Goal: Information Seeking & Learning: Check status

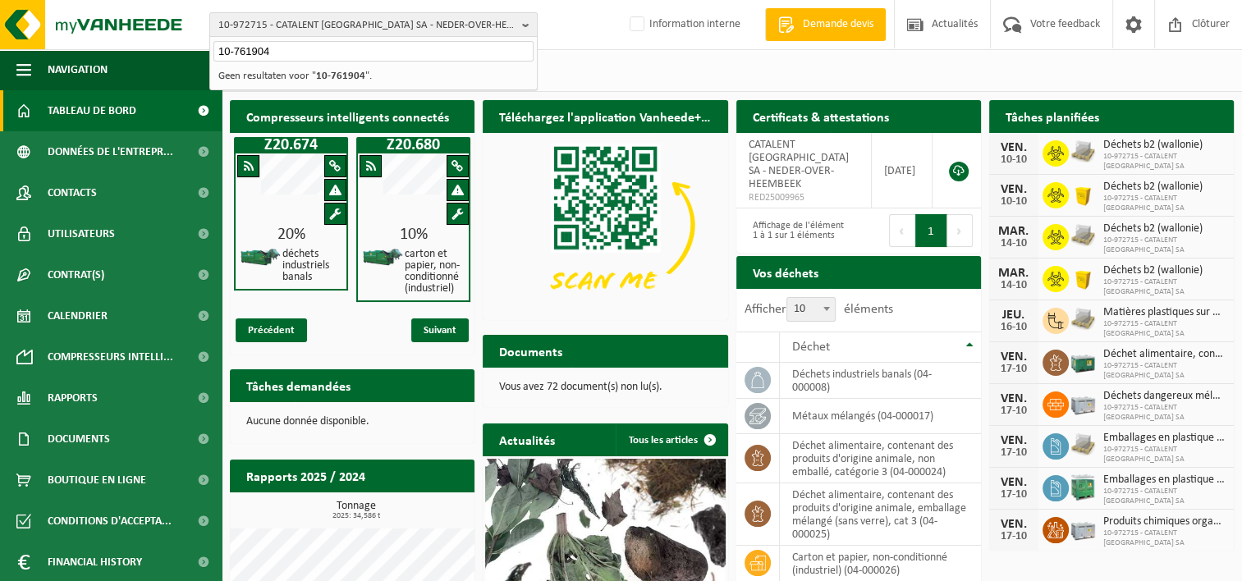
type input "10-761904"
click at [314, 48] on input "10-761904" at bounding box center [373, 51] width 320 height 21
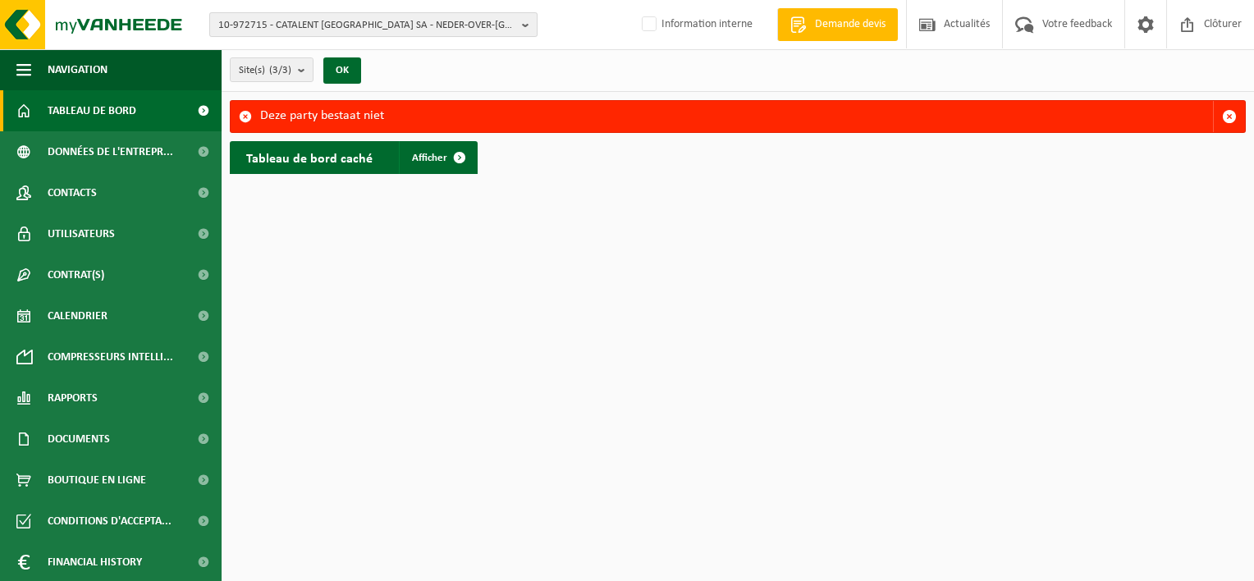
click at [381, 33] on span "10-972715 - CATALENT [GEOGRAPHIC_DATA] SA - NEDER-OVER-HEEMBEEK" at bounding box center [366, 25] width 297 height 25
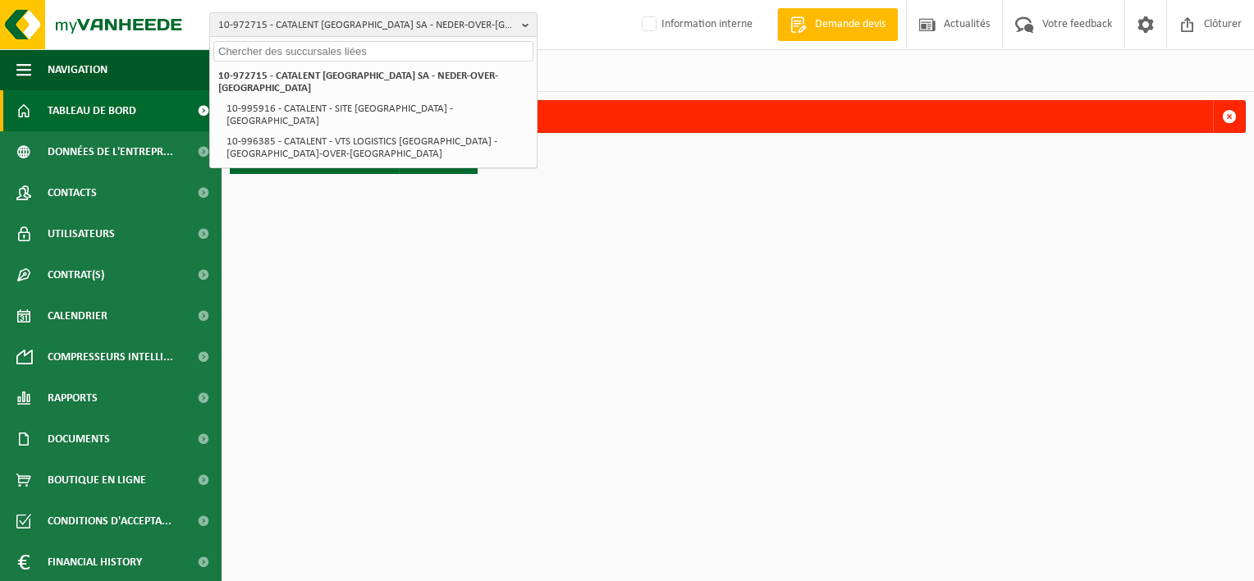
paste input "01-101616"
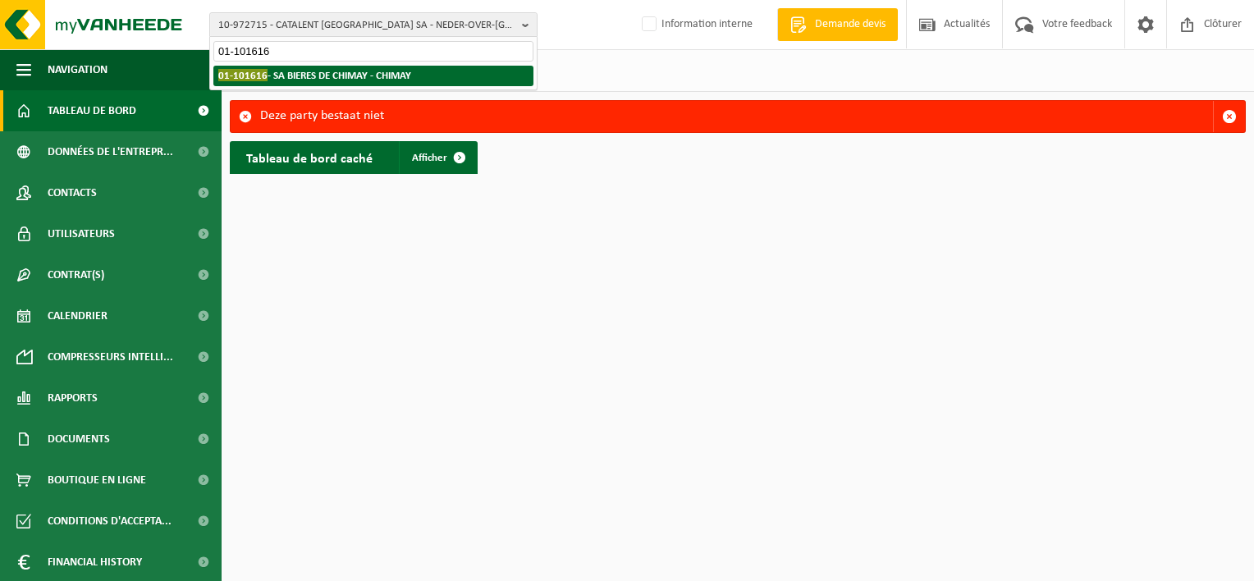
type input "01-101616"
click at [370, 73] on strong "01-101616 - SA BIERES DE CHIMAY - CHIMAY" at bounding box center [314, 75] width 193 height 12
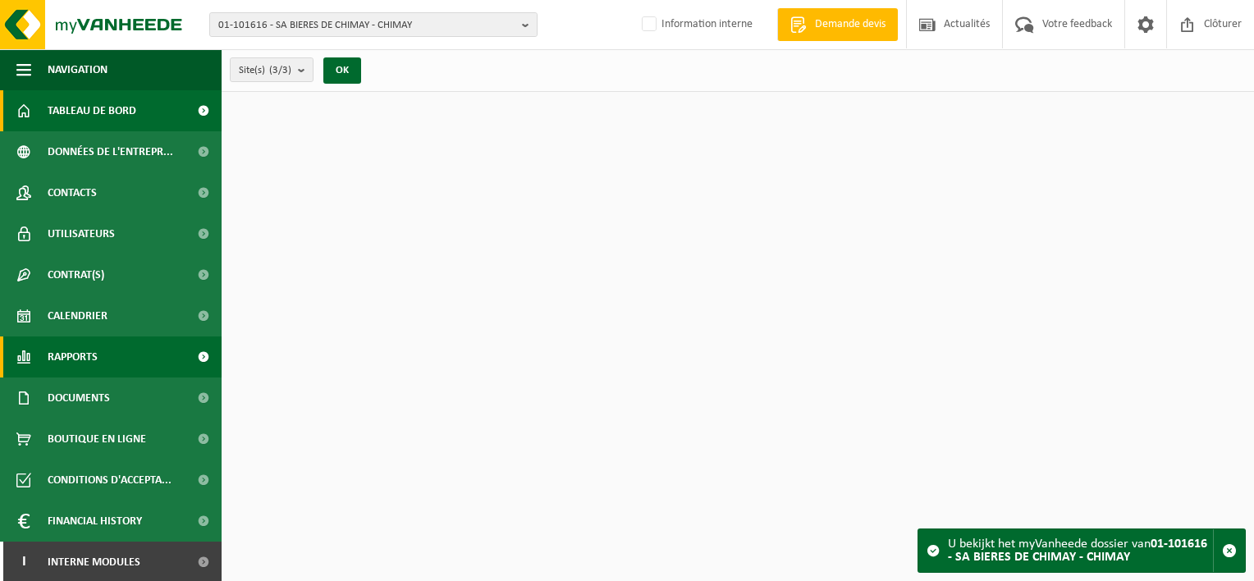
click at [126, 355] on link "Rapports" at bounding box center [111, 356] width 222 height 41
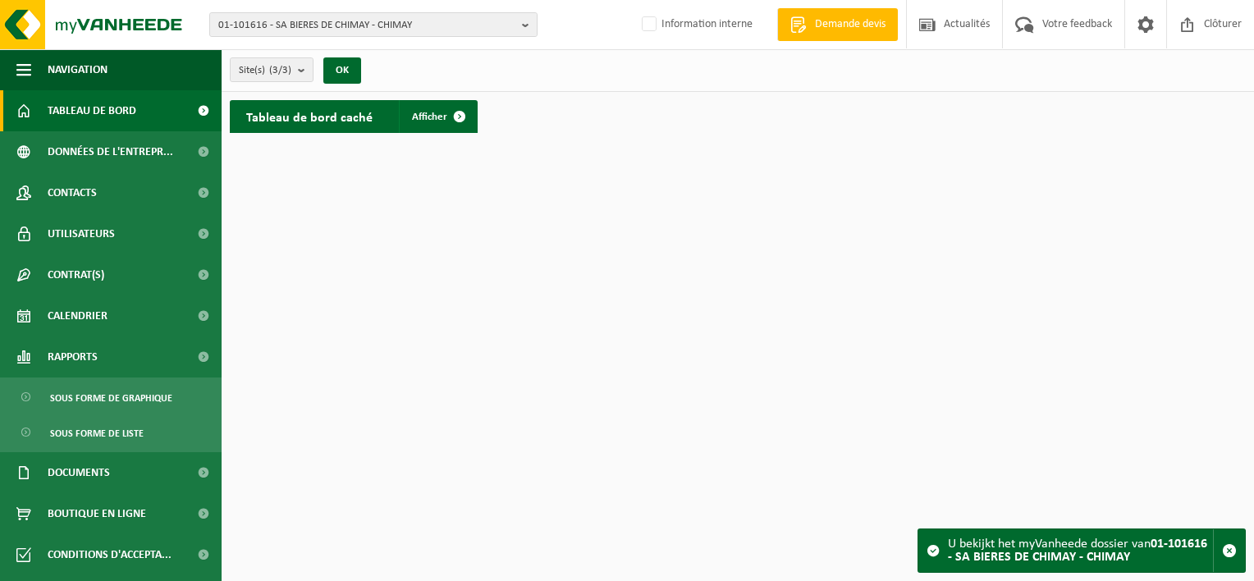
click at [121, 415] on ul "Sous forme de graphique Sous forme de liste" at bounding box center [111, 414] width 222 height 75
click at [148, 410] on span "Sous forme de graphique" at bounding box center [111, 397] width 122 height 31
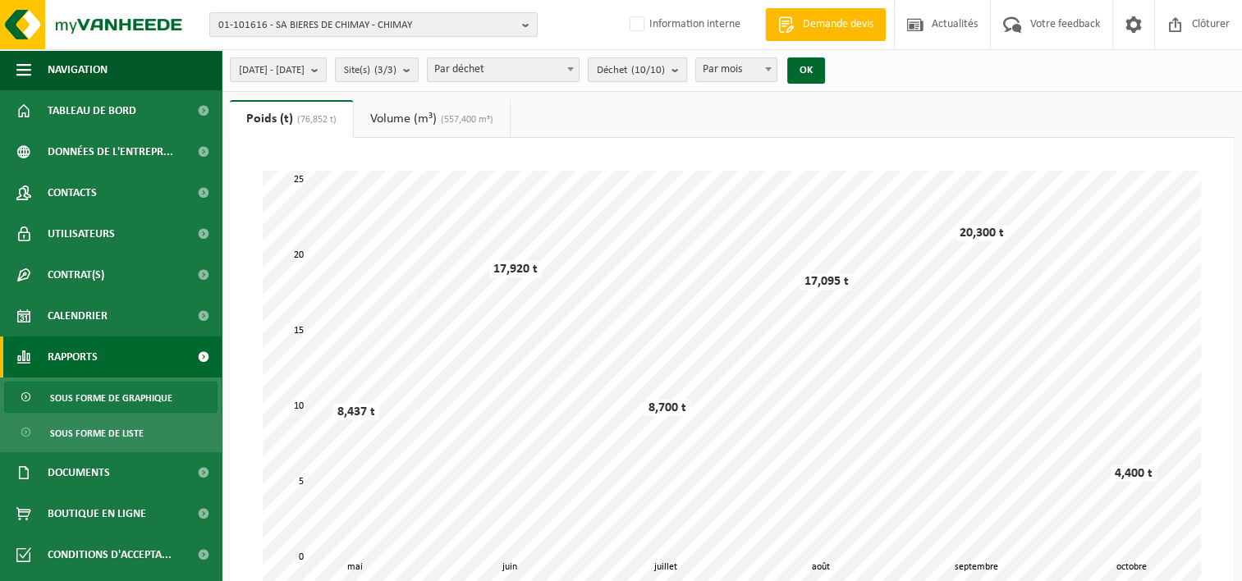
click at [665, 71] on count "(10/10)" at bounding box center [648, 70] width 34 height 11
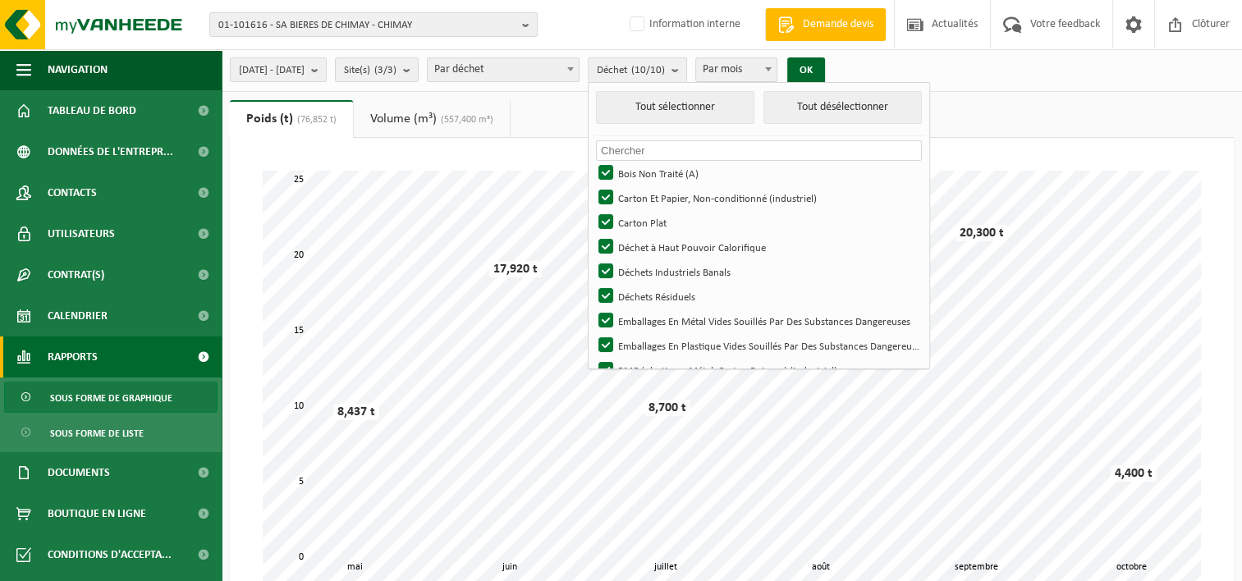
click at [857, 124] on li "Tout sélectionner Tout désélectionner" at bounding box center [758, 113] width 332 height 45
click at [858, 105] on button "Tout désélectionner" at bounding box center [842, 107] width 158 height 33
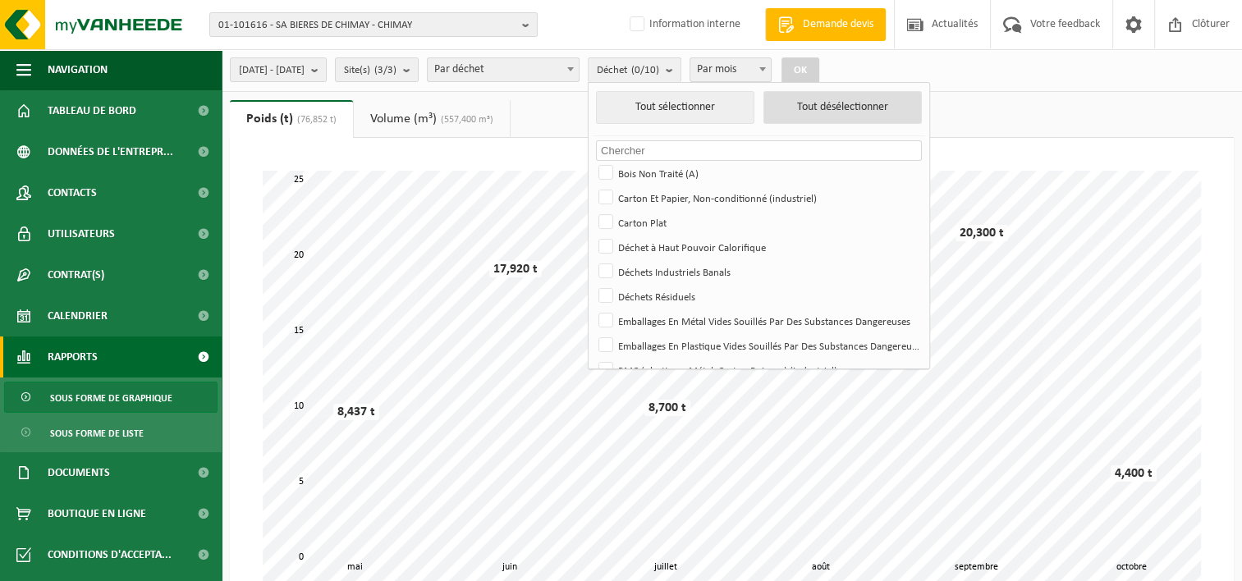
checkbox input "false"
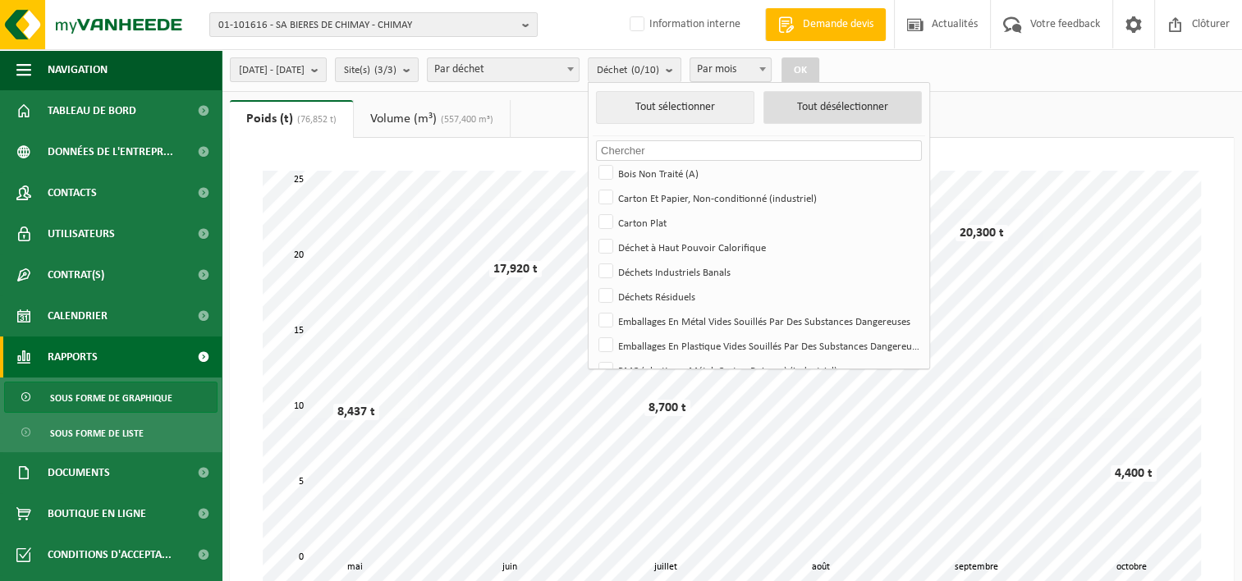
checkbox input "false"
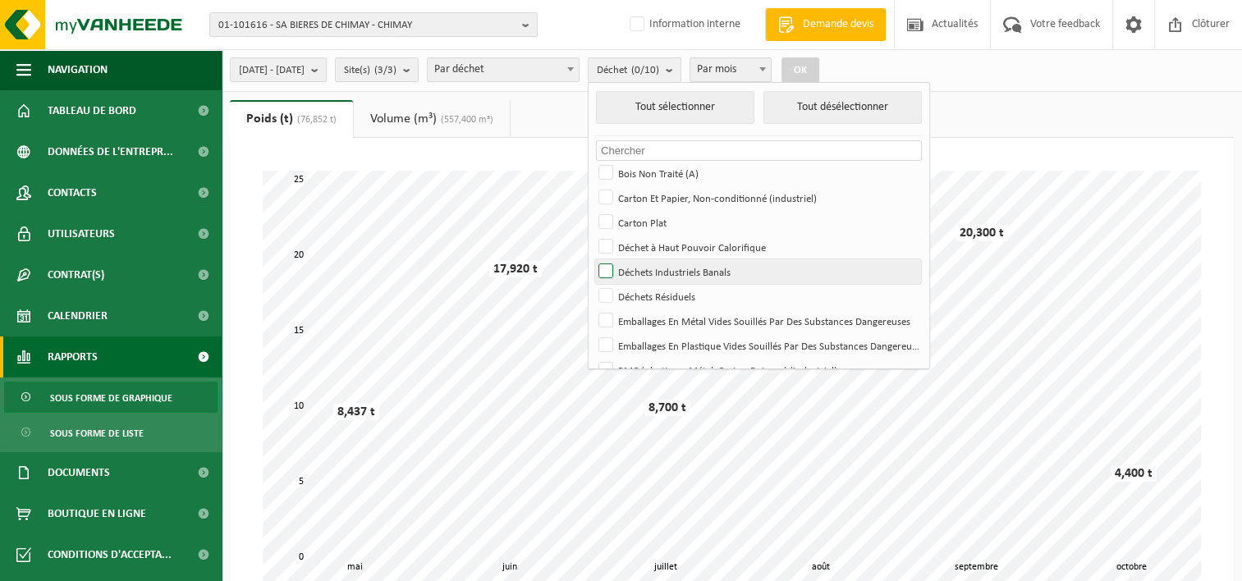
click at [756, 270] on label "Déchets Industriels Banals" at bounding box center [758, 271] width 326 height 25
click at [592, 259] on input "Déchets Industriels Banals" at bounding box center [592, 258] width 1 height 1
checkbox input "true"
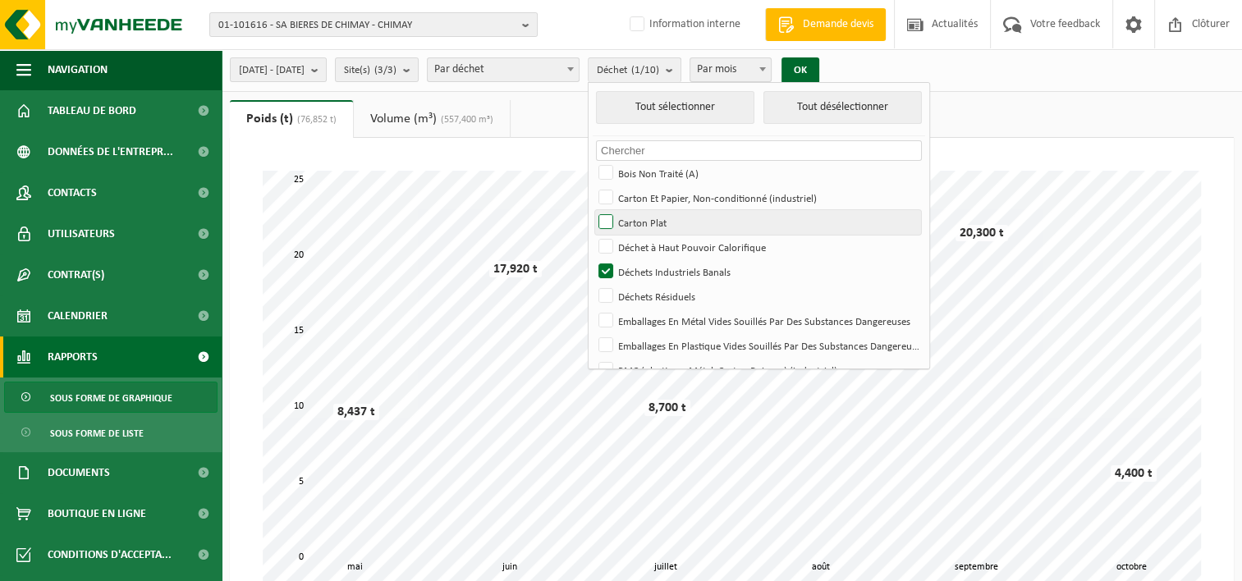
click at [694, 222] on label "Carton Plat" at bounding box center [758, 222] width 326 height 25
click at [592, 210] on input "Carton Plat" at bounding box center [592, 209] width 1 height 1
checkbox input "true"
click at [766, 70] on b at bounding box center [762, 69] width 7 height 4
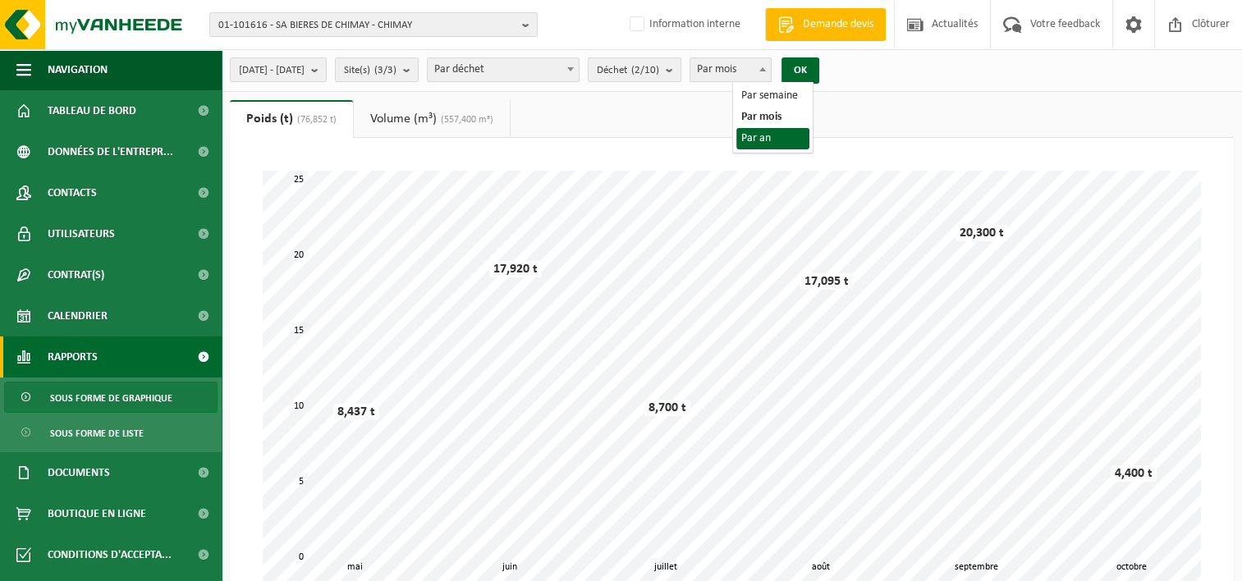
select select "3"
click at [819, 69] on button "OK" at bounding box center [800, 70] width 38 height 26
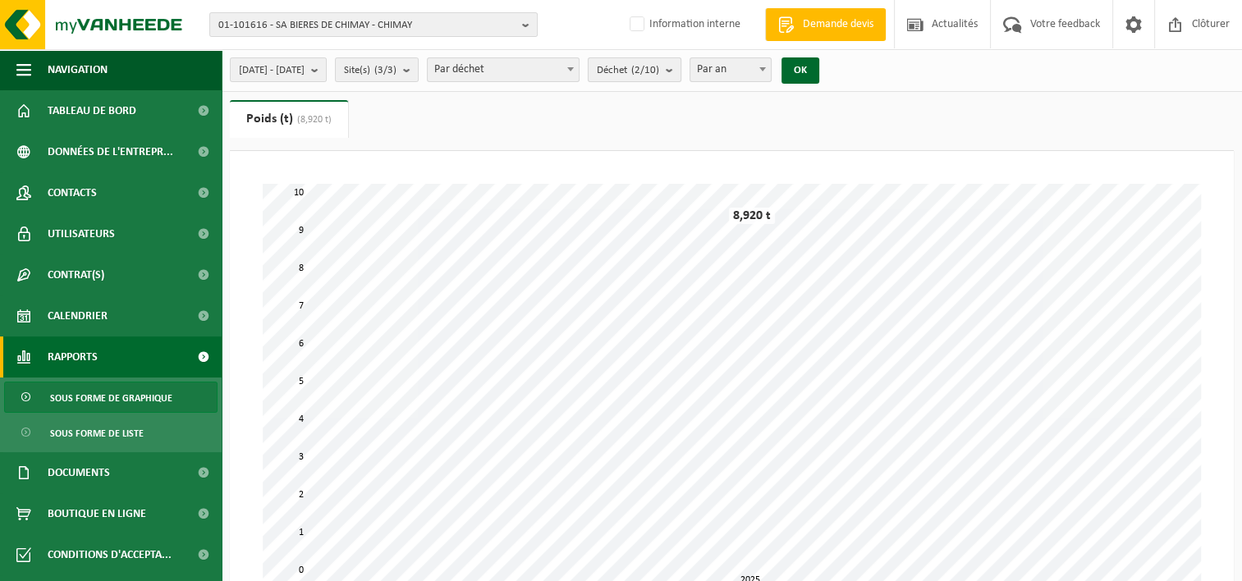
click at [681, 72] on button "Déchet (2/10)" at bounding box center [635, 69] width 94 height 25
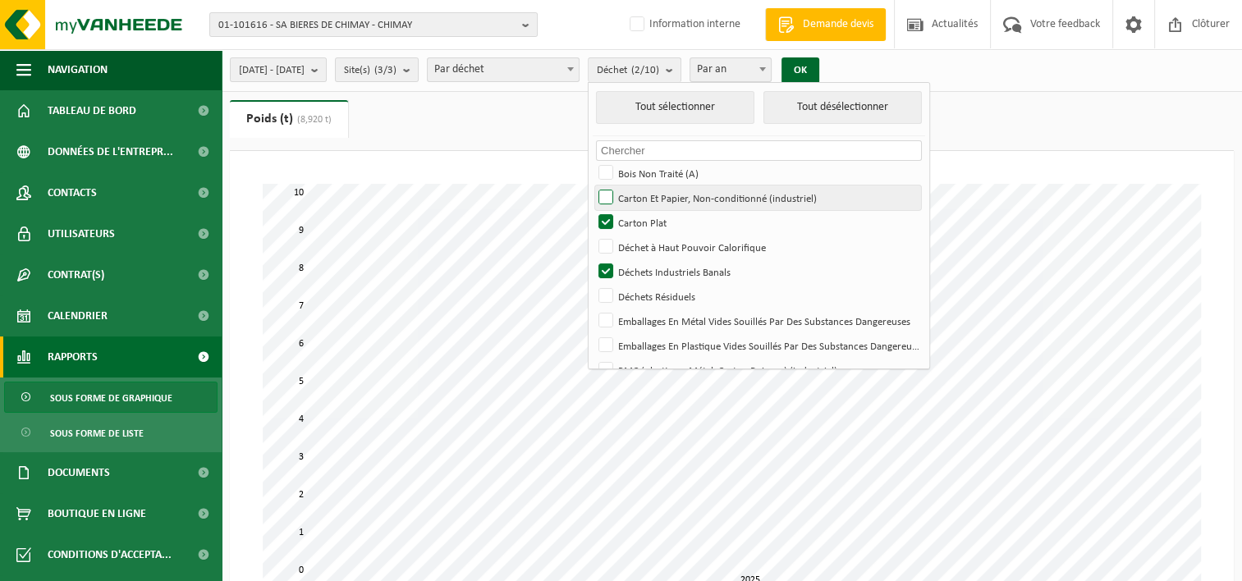
click at [663, 199] on label "Carton Et Papier, Non-conditionné (industriel)" at bounding box center [758, 197] width 326 height 25
click at [592, 185] on input "Carton Et Papier, Non-conditionné (industriel)" at bounding box center [592, 185] width 1 height 1
checkbox input "true"
click at [819, 75] on button "OK" at bounding box center [800, 70] width 38 height 26
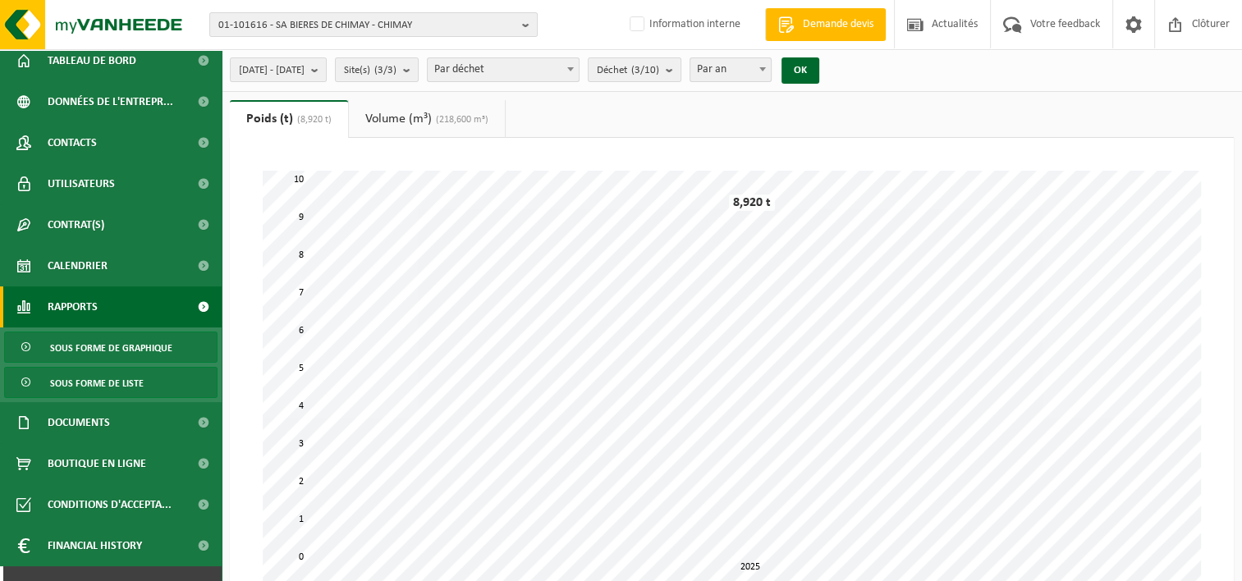
scroll to position [75, 0]
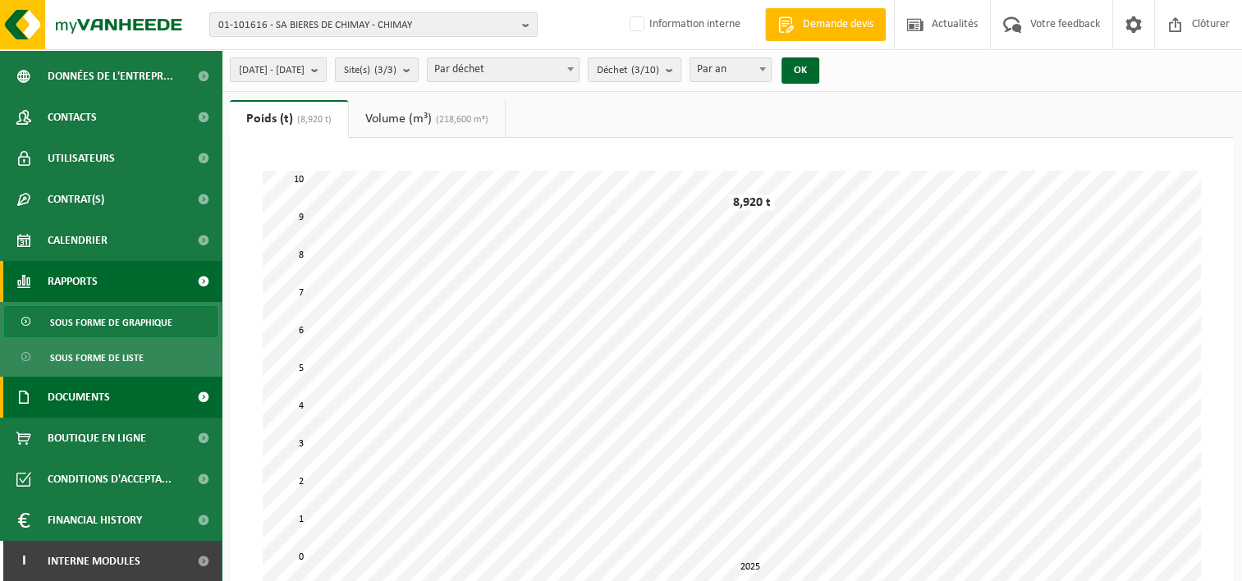
click at [94, 399] on span "Documents" at bounding box center [79, 397] width 62 height 41
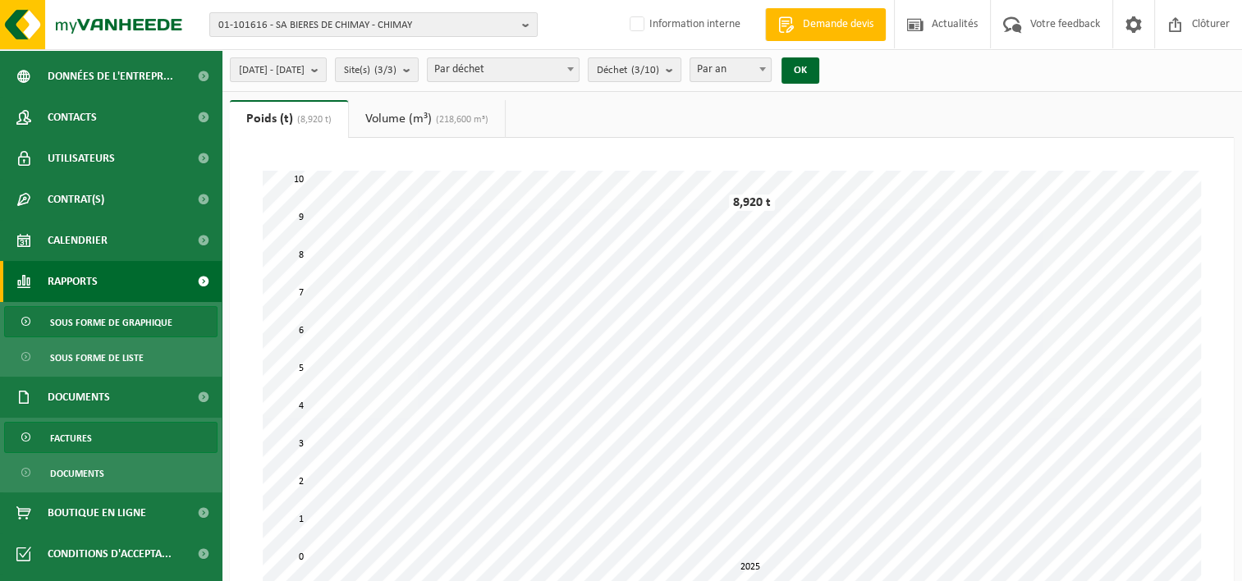
click at [95, 443] on link "Factures" at bounding box center [110, 437] width 213 height 31
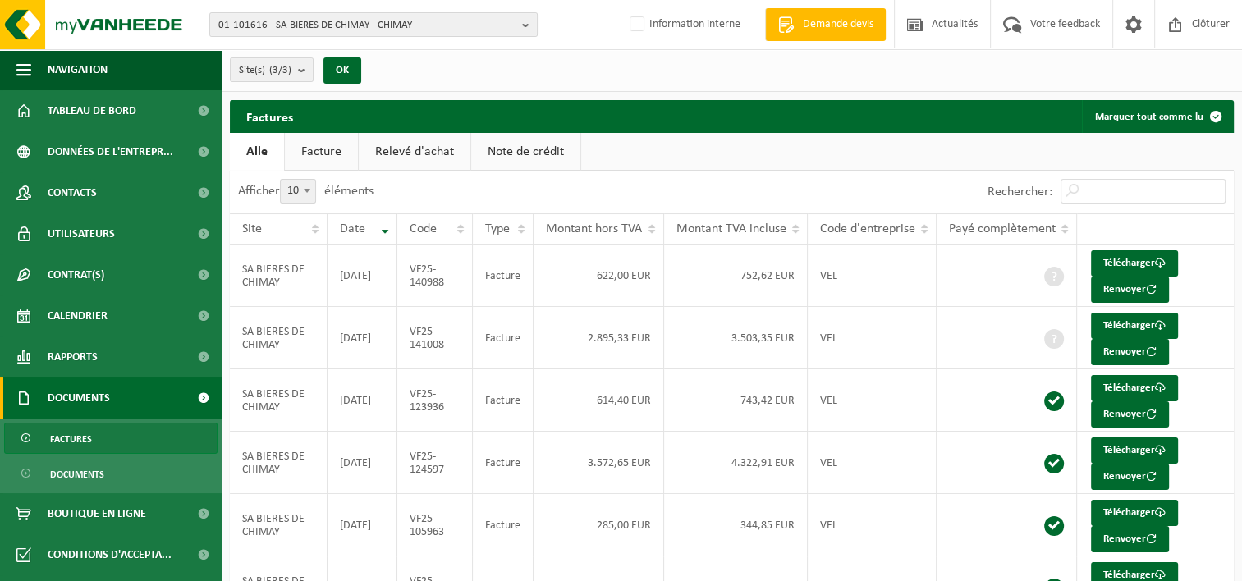
click at [397, 151] on link "Relevé d'achat" at bounding box center [415, 152] width 112 height 38
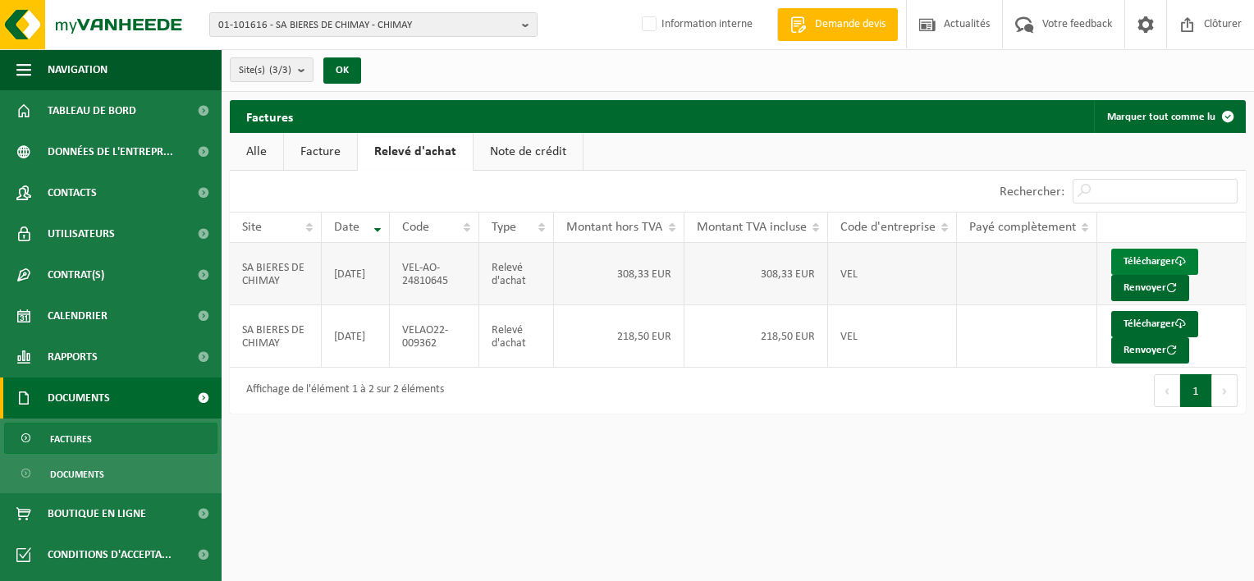
click at [1145, 258] on link "Télécharger" at bounding box center [1154, 262] width 87 height 26
click at [129, 428] on link "Factures" at bounding box center [110, 438] width 213 height 31
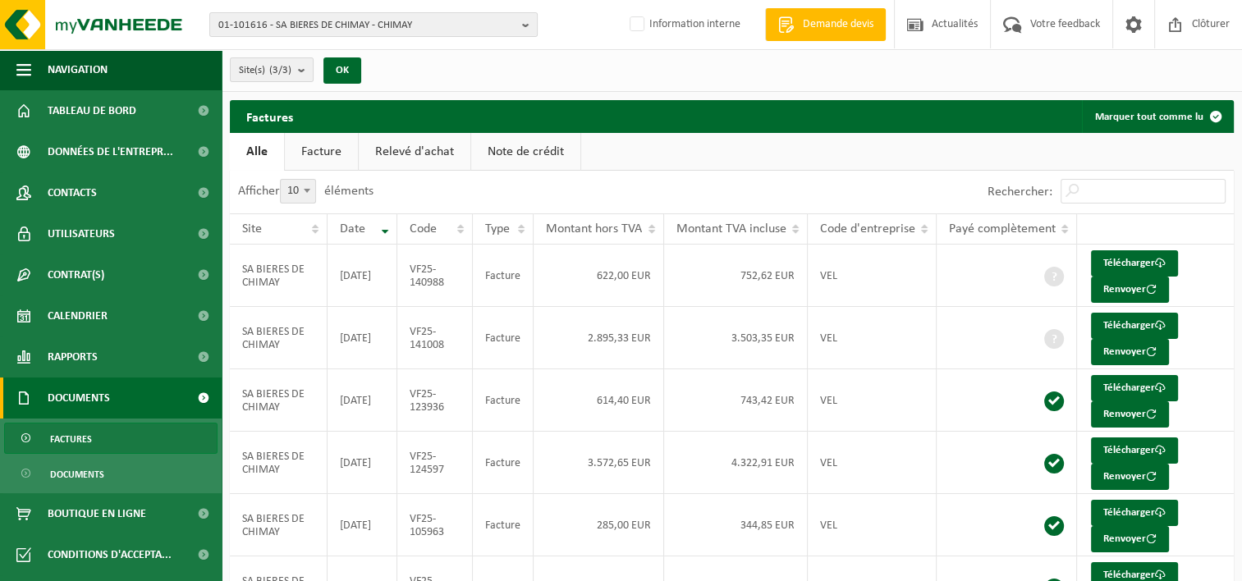
click at [320, 149] on link "Facture" at bounding box center [321, 152] width 73 height 38
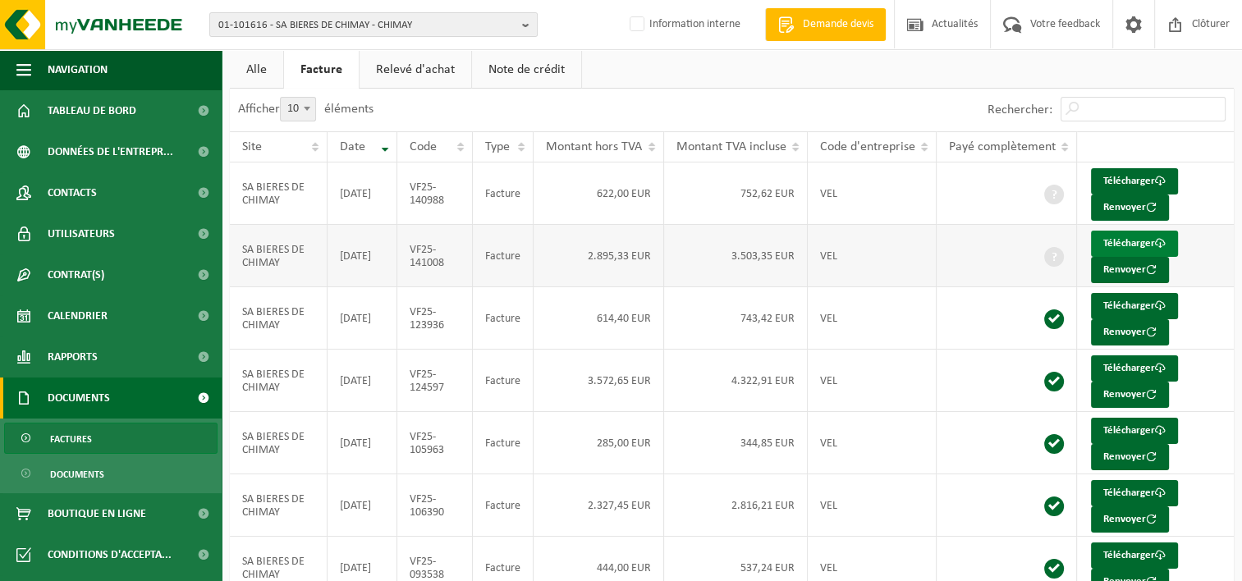
click at [1114, 245] on link "Télécharger" at bounding box center [1134, 244] width 87 height 26
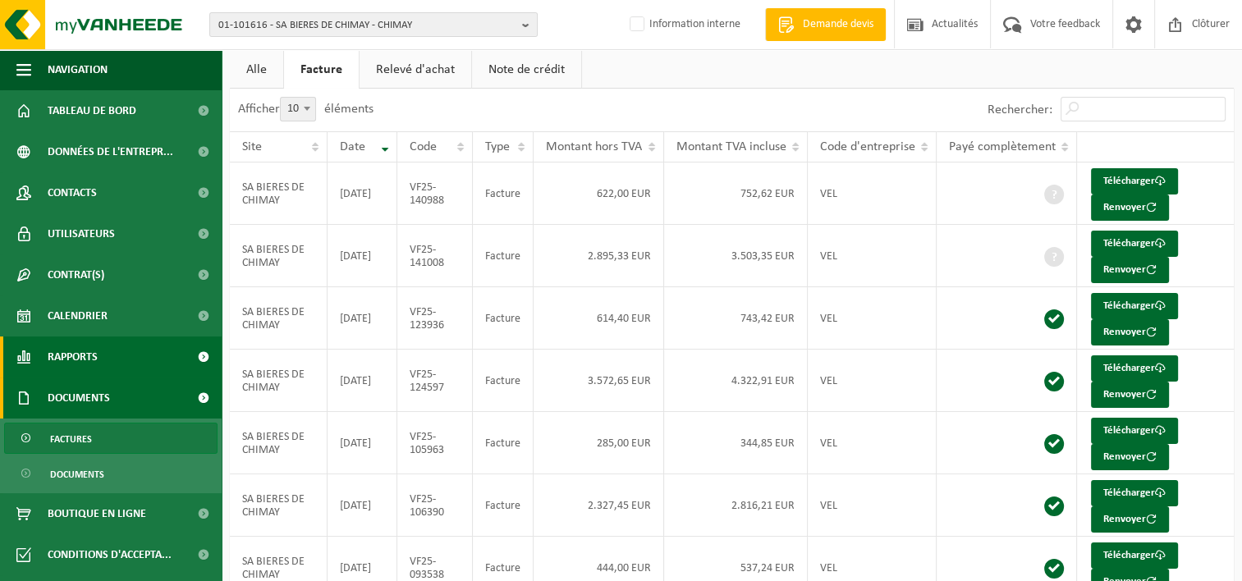
click at [125, 363] on link "Rapports" at bounding box center [111, 356] width 222 height 41
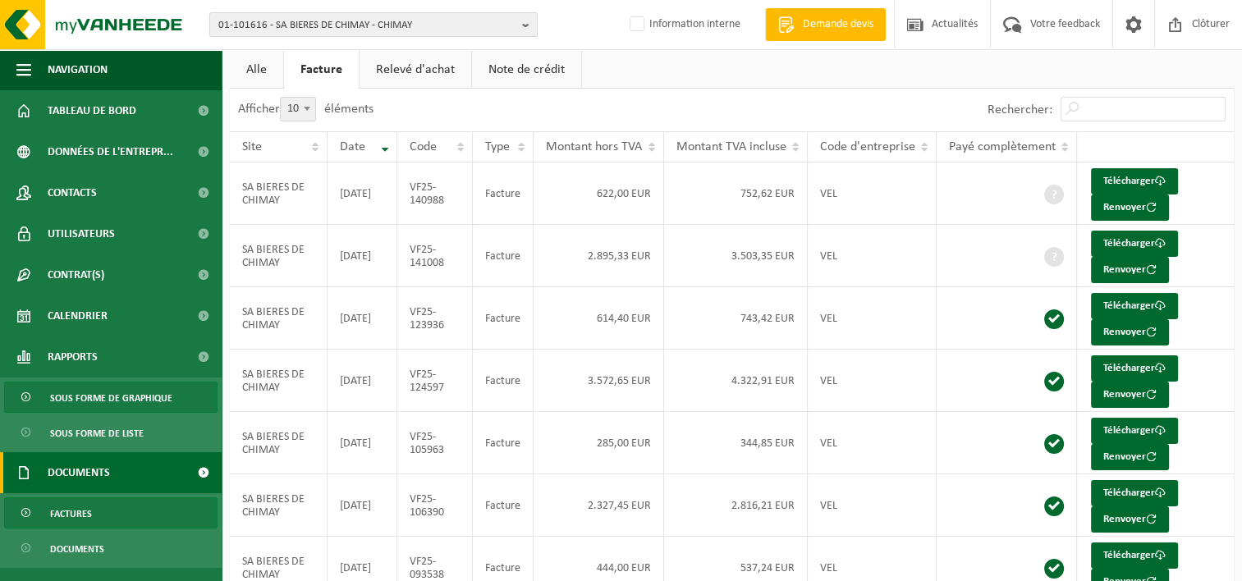
click at [121, 409] on span "Sous forme de graphique" at bounding box center [111, 397] width 122 height 31
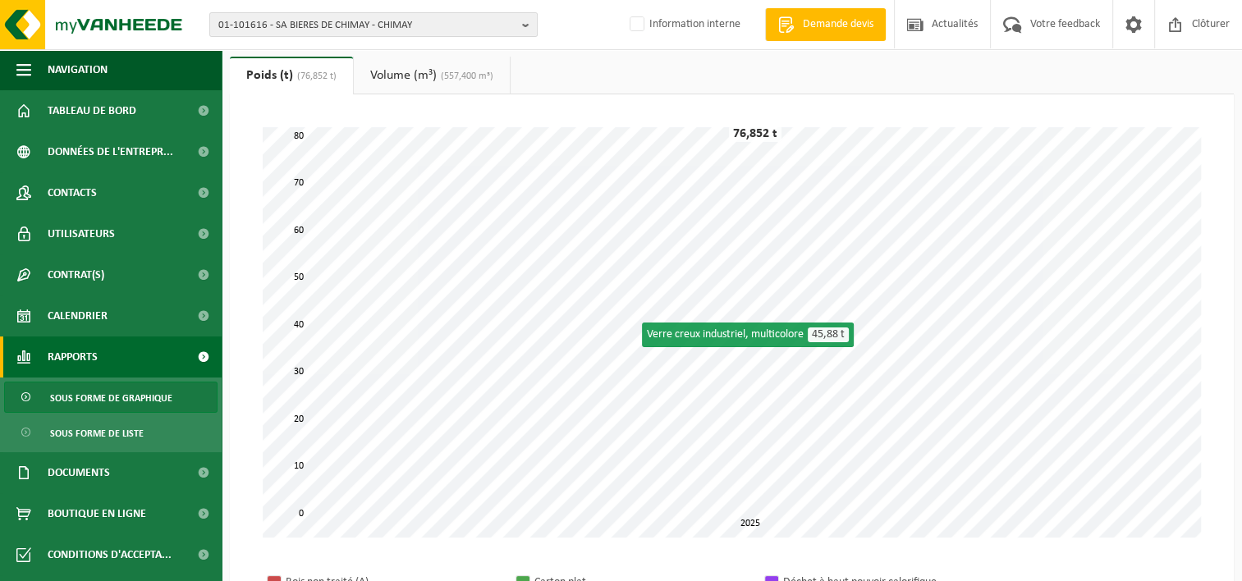
scroll to position [82, 0]
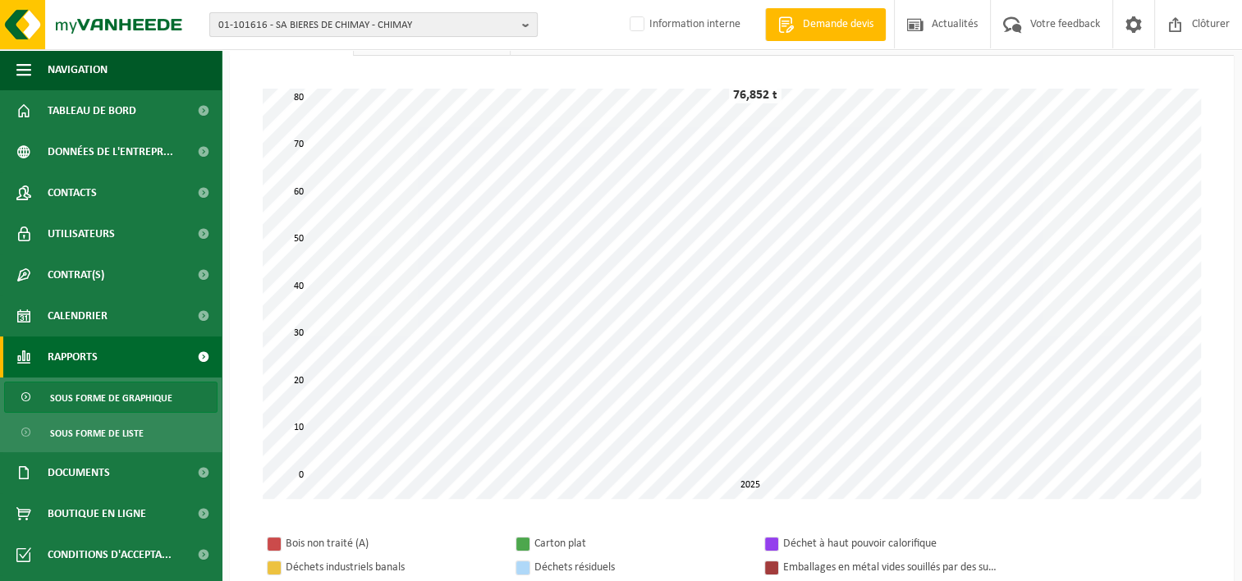
click at [287, 28] on span "01-101616 - SA BIERES DE CHIMAY - CHIMAY" at bounding box center [366, 25] width 297 height 25
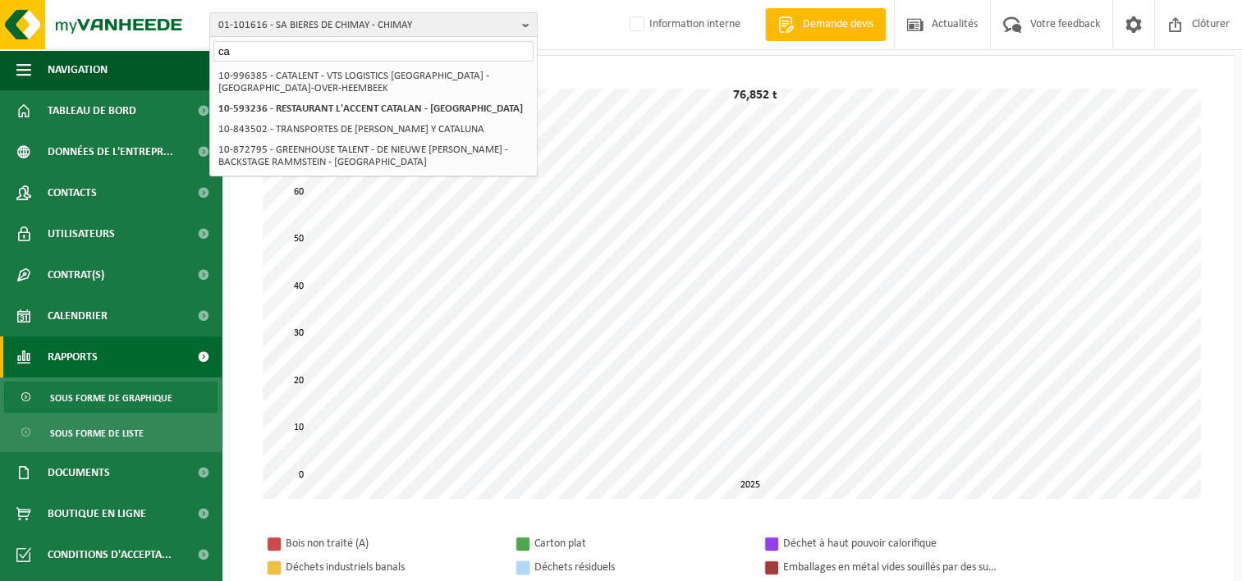
type input "c"
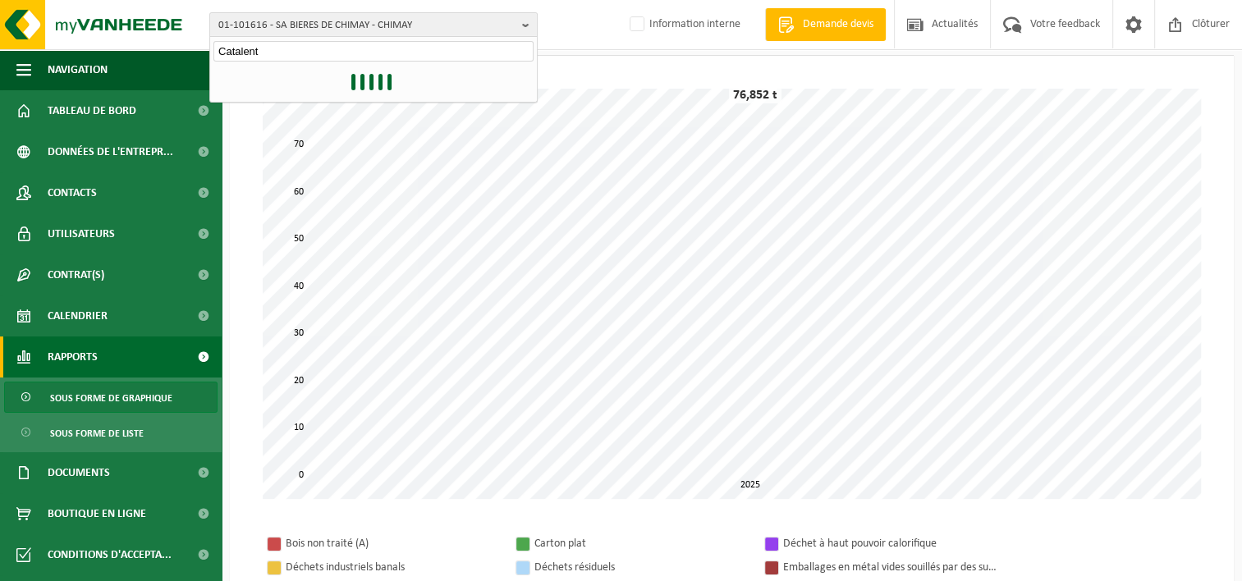
type input "Catalent"
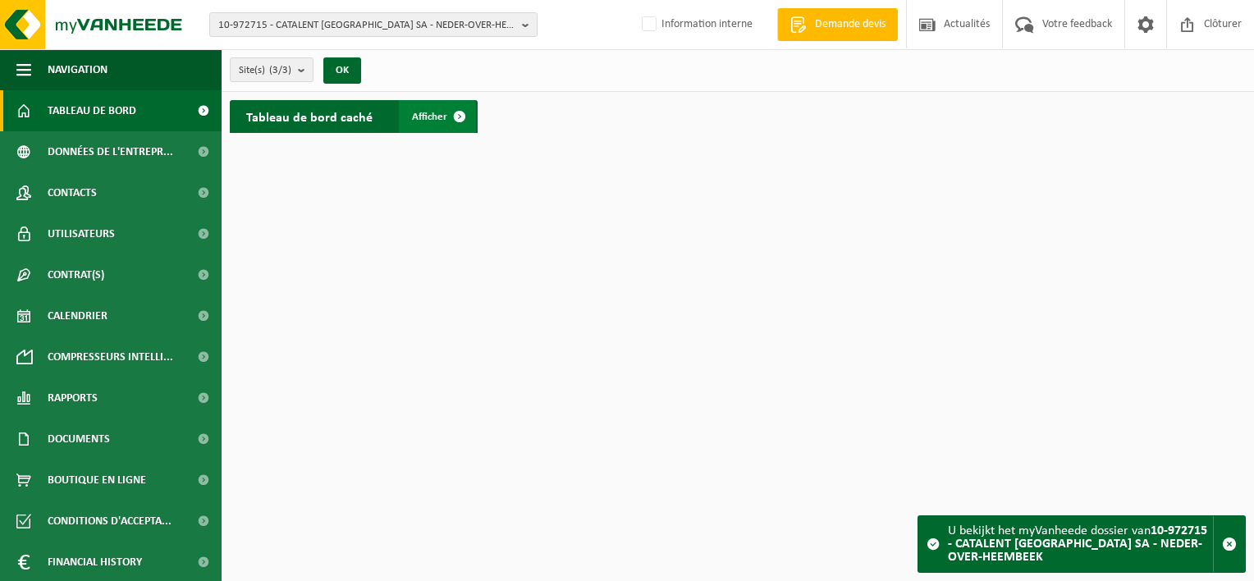
click at [423, 118] on span "Afficher" at bounding box center [429, 117] width 35 height 11
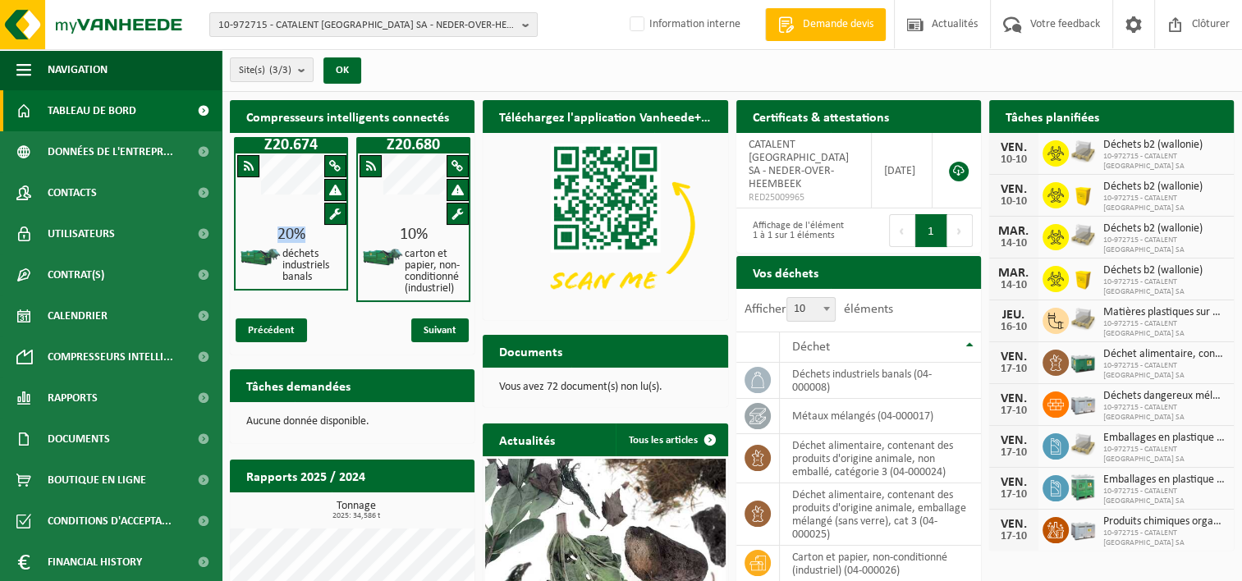
drag, startPoint x: 278, startPoint y: 232, endPoint x: 309, endPoint y: 232, distance: 30.4
click at [309, 232] on div "20%" at bounding box center [291, 234] width 111 height 16
click at [144, 360] on span "Compresseurs intelli..." at bounding box center [111, 356] width 126 height 41
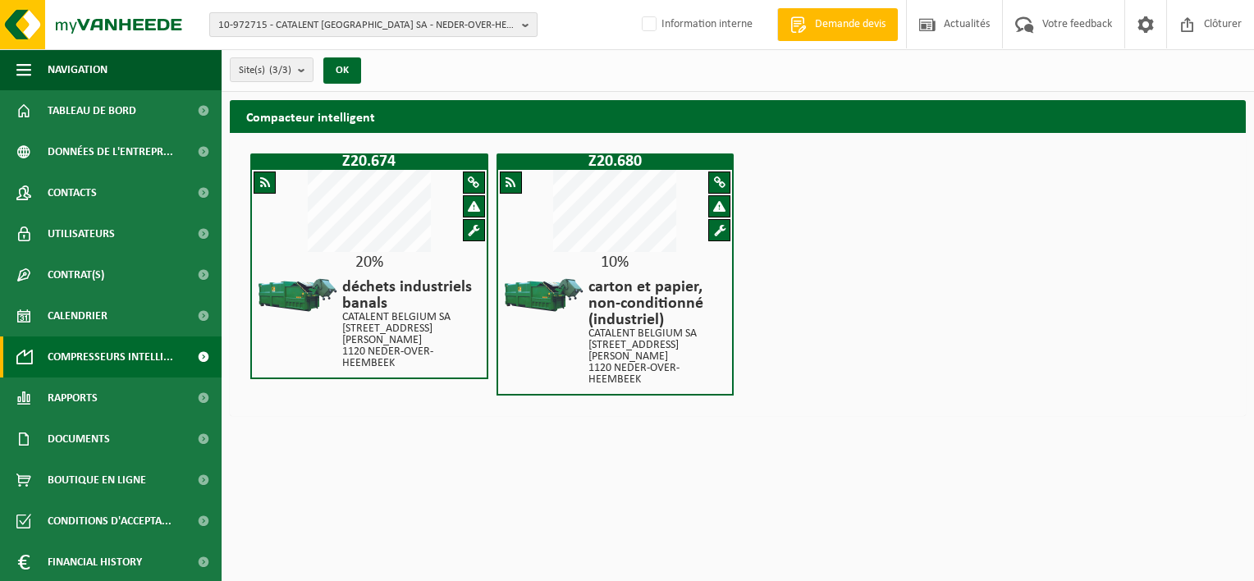
click at [380, 22] on span "10-972715 - CATALENT [GEOGRAPHIC_DATA] SA - NEDER-OVER-HEEMBEEK" at bounding box center [366, 25] width 297 height 25
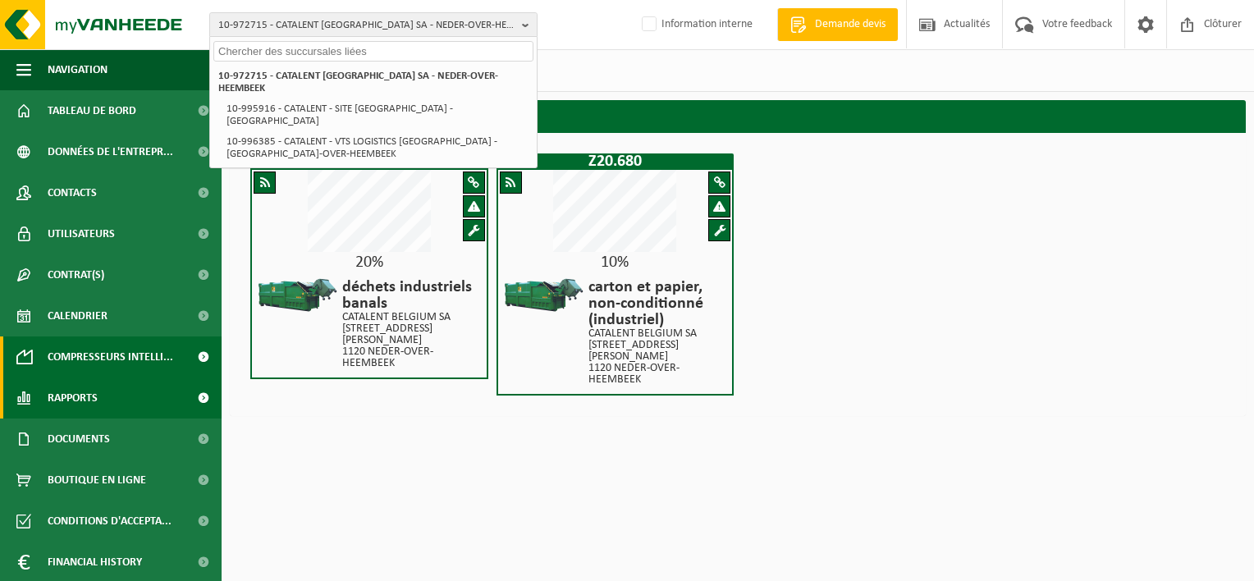
click at [72, 399] on span "Rapports" at bounding box center [73, 397] width 50 height 41
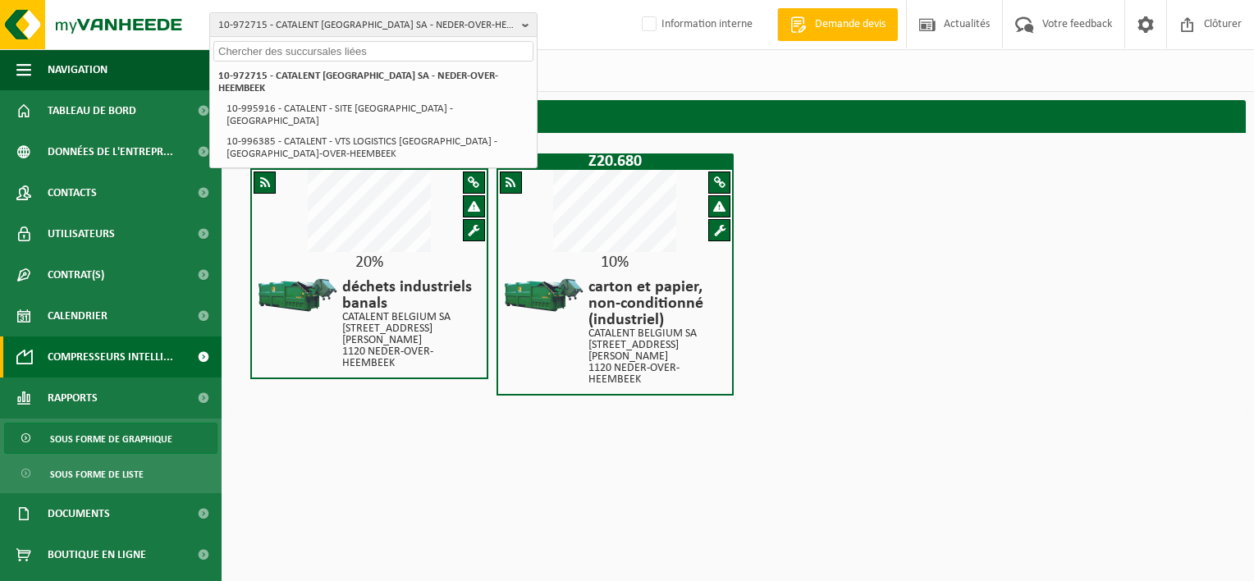
click at [72, 437] on span "Sous forme de graphique" at bounding box center [111, 438] width 122 height 31
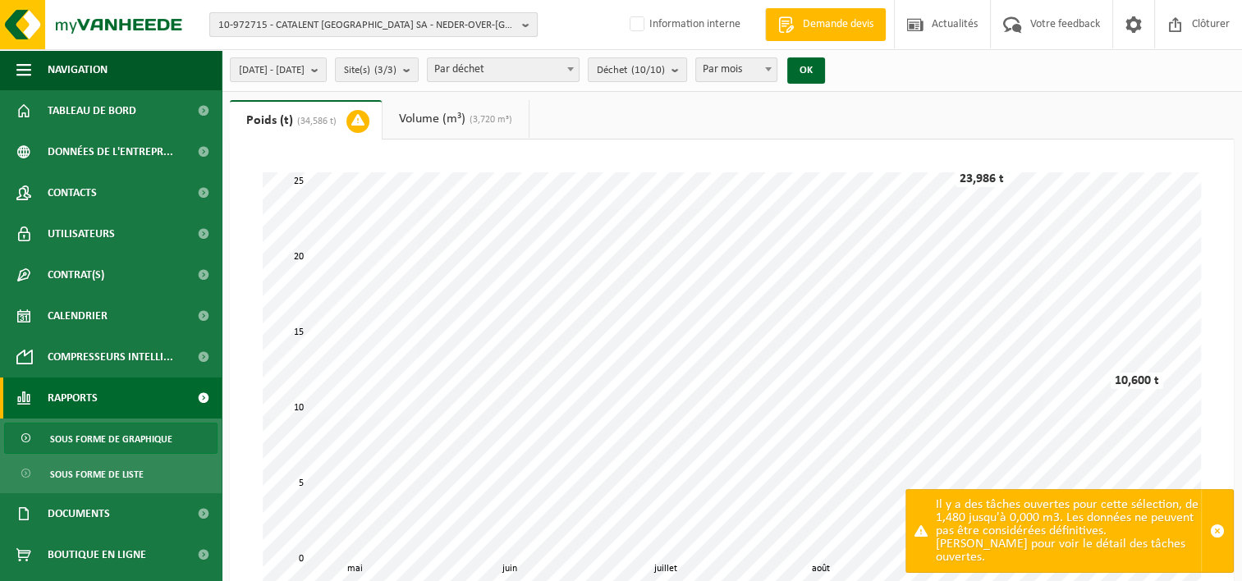
click at [501, 27] on span "10-972715 - CATALENT BELGIUM SA - NEDER-OVER-HEEMBEEK" at bounding box center [366, 25] width 297 height 25
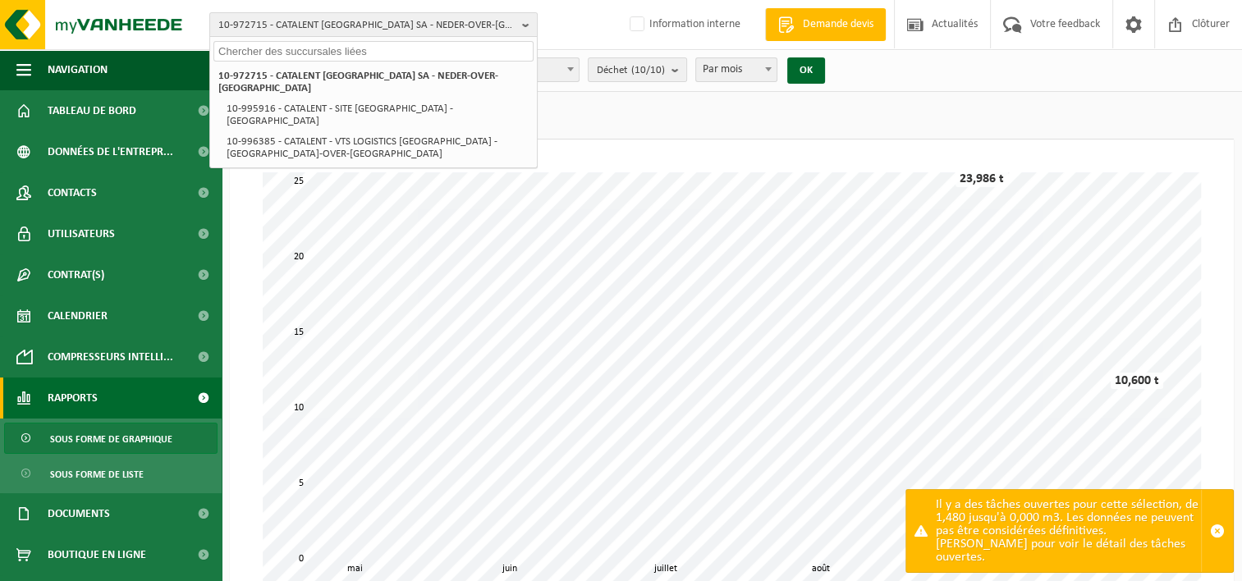
click at [313, 51] on input "text" at bounding box center [373, 51] width 320 height 21
paste input "01-101616"
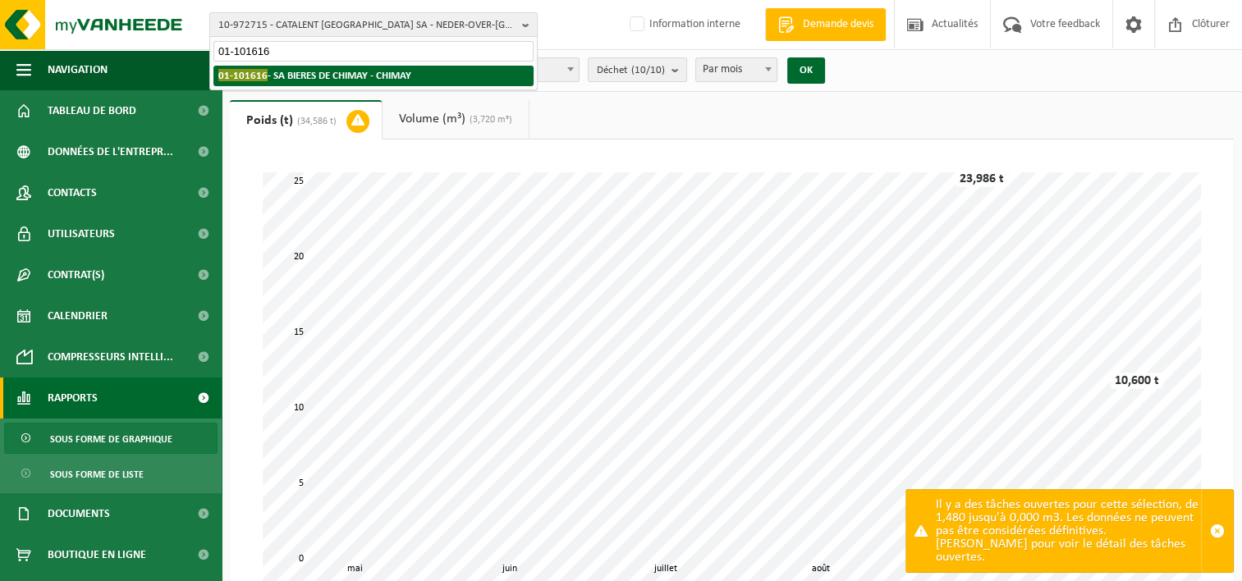
type input "01-101616"
click at [350, 80] on strong "01-101616 - SA BIERES DE CHIMAY - CHIMAY" at bounding box center [314, 75] width 193 height 12
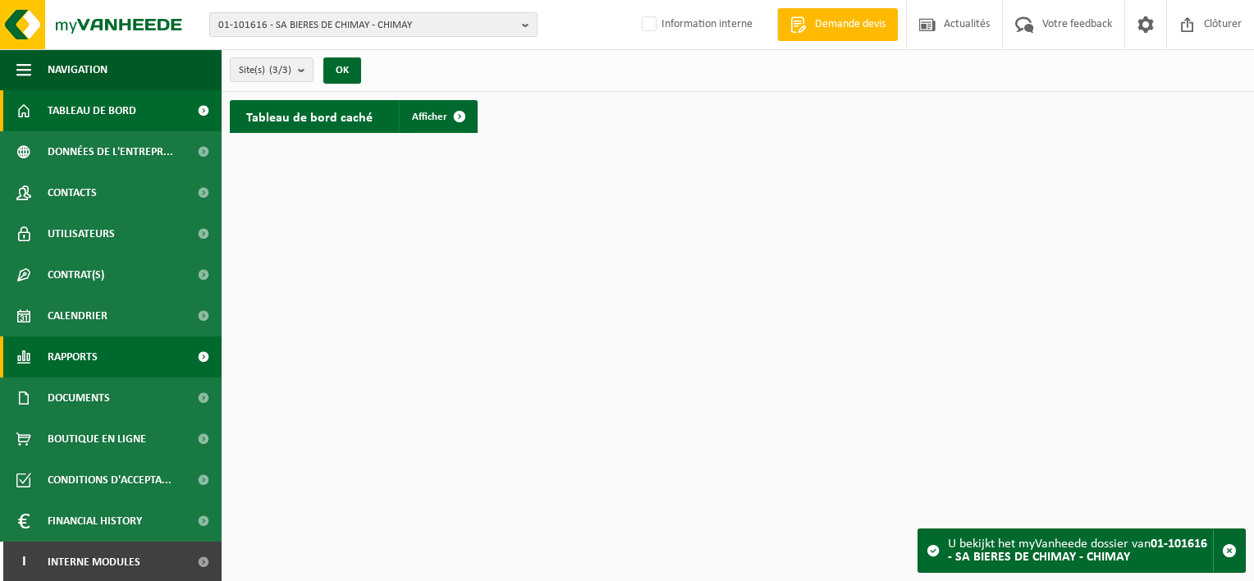
click at [69, 351] on span "Rapports" at bounding box center [73, 356] width 50 height 41
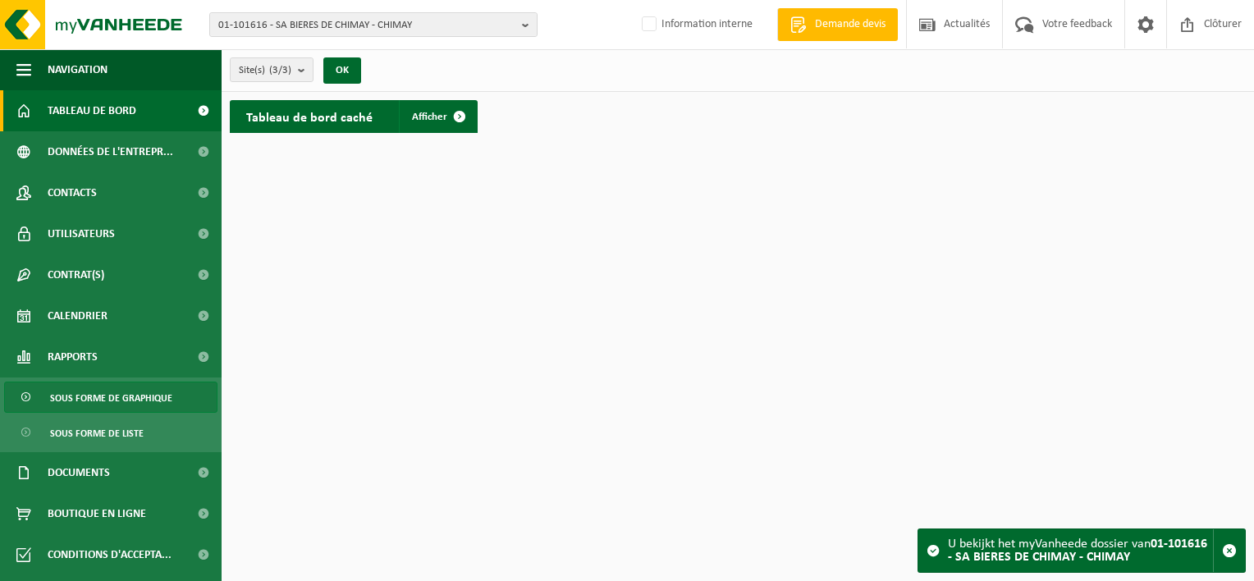
click at [57, 397] on span "Sous forme de graphique" at bounding box center [111, 397] width 122 height 31
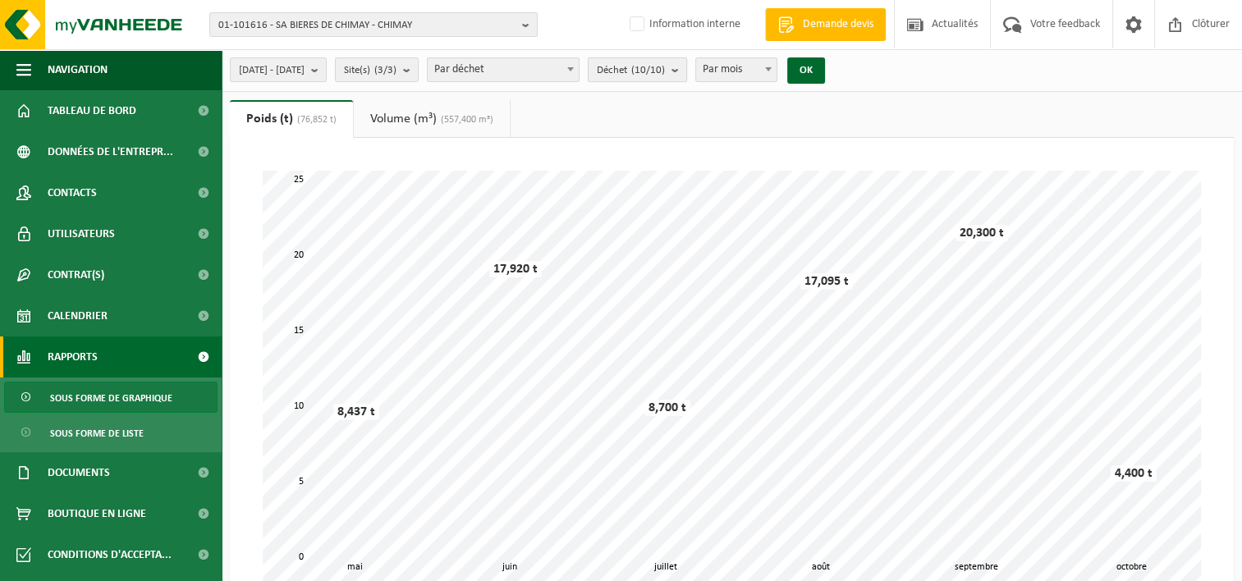
click at [686, 71] on b "submit" at bounding box center [678, 69] width 15 height 23
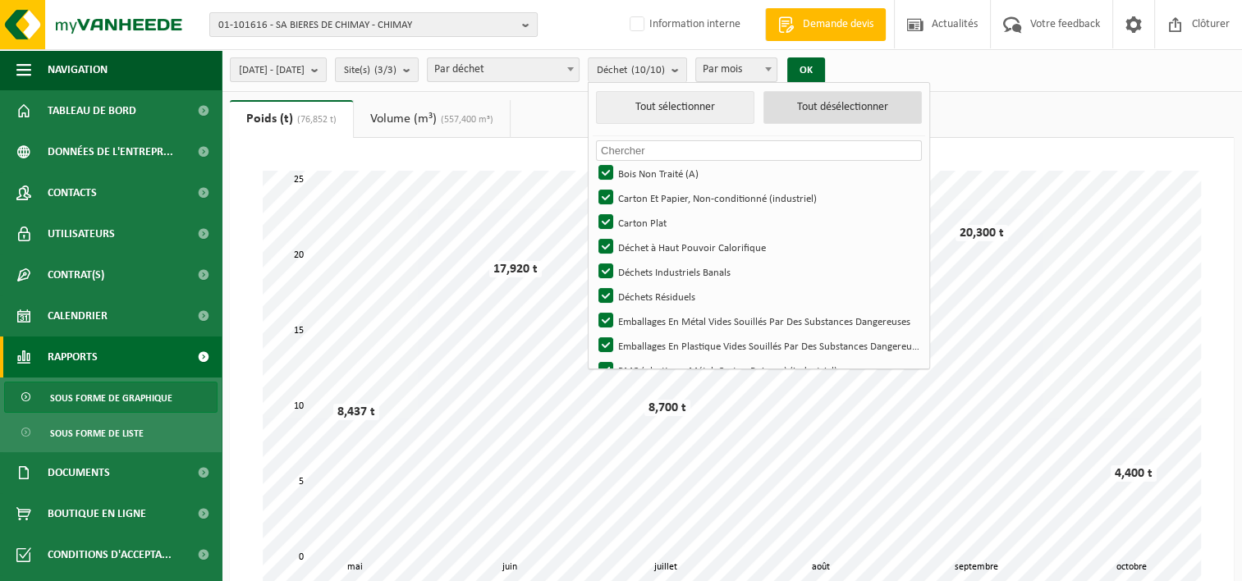
click at [904, 110] on button "Tout désélectionner" at bounding box center [842, 107] width 158 height 33
checkbox input "false"
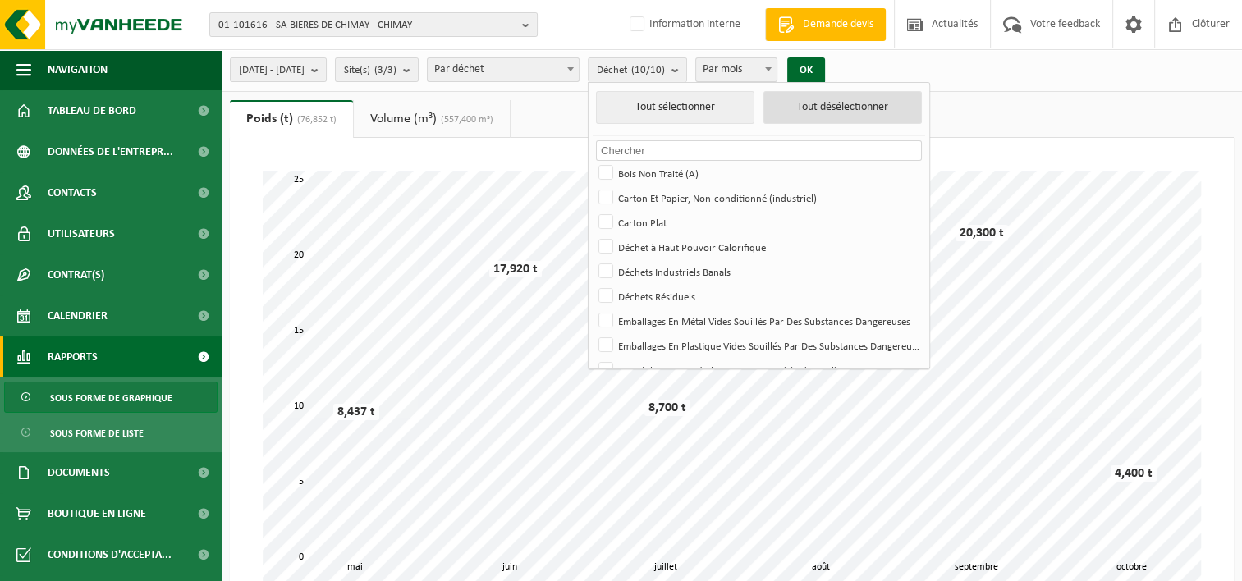
checkbox input "false"
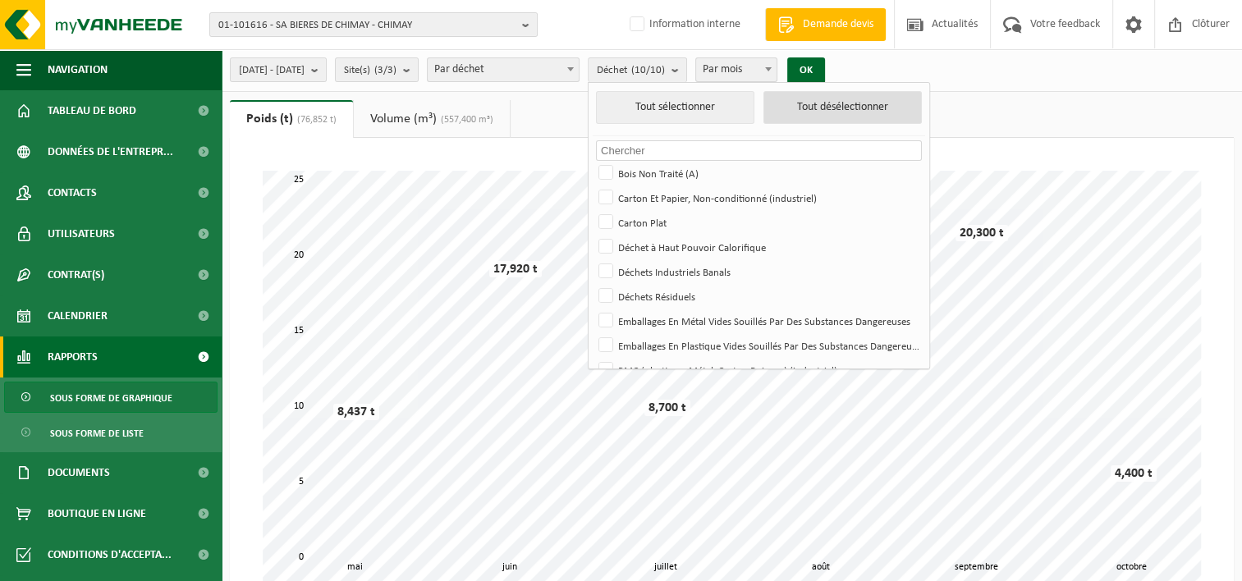
checkbox input "false"
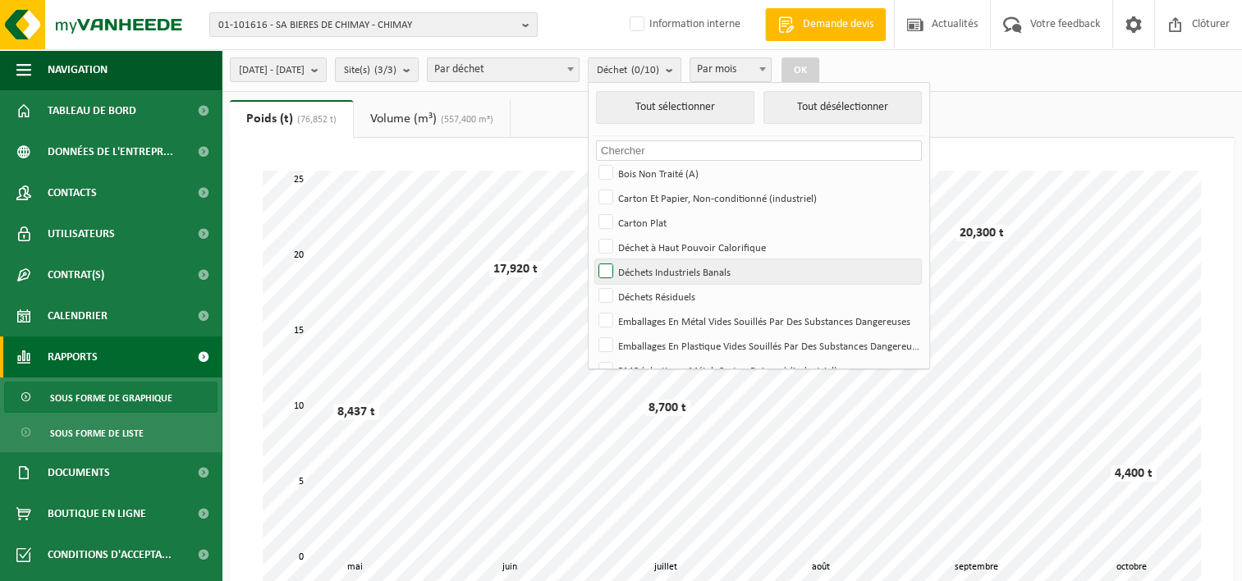
click at [703, 270] on label "Déchets Industriels Banals" at bounding box center [758, 271] width 326 height 25
click at [592, 259] on input "Déchets Industriels Banals" at bounding box center [592, 258] width 1 height 1
checkbox input "true"
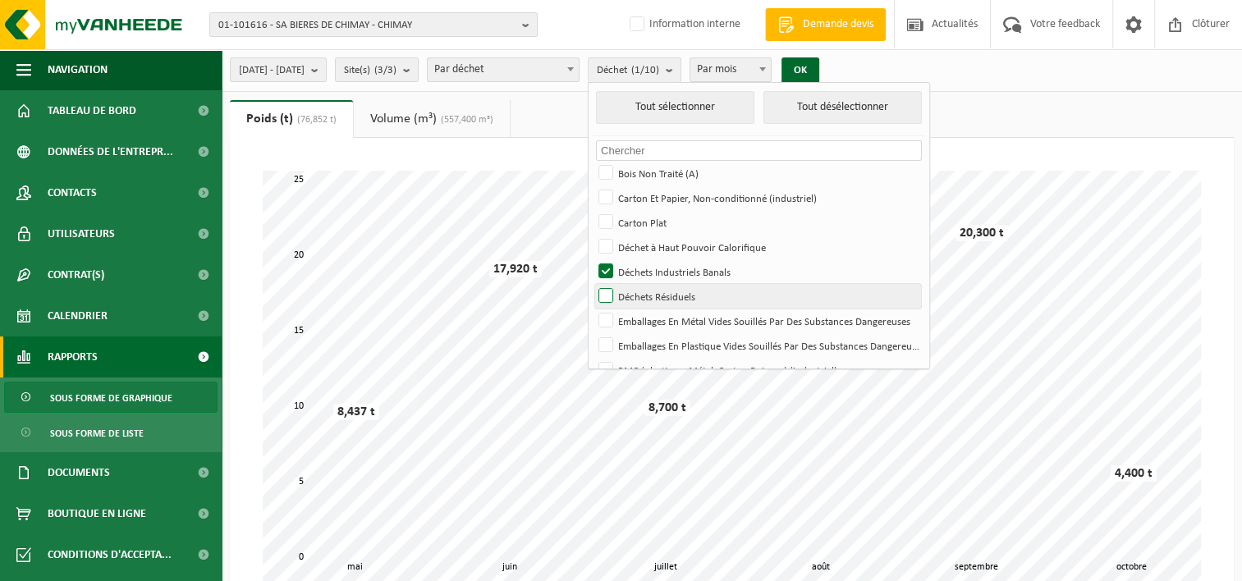
click at [693, 295] on label "Déchets Résiduels" at bounding box center [758, 296] width 326 height 25
click at [592, 284] on input "Déchets Résiduels" at bounding box center [592, 283] width 1 height 1
checkbox input "true"
click at [819, 71] on button "OK" at bounding box center [800, 70] width 38 height 26
